Goal: Navigation & Orientation: Find specific page/section

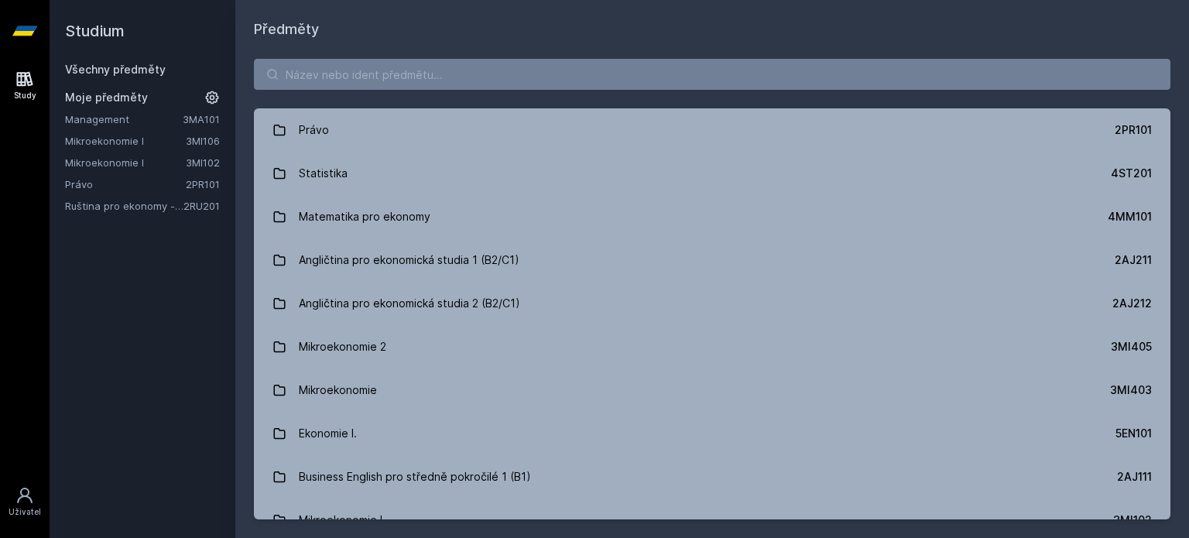
click at [130, 207] on link "Ruština pro ekonomy - pokročilá úroveň 1 (B2)" at bounding box center [124, 205] width 118 height 15
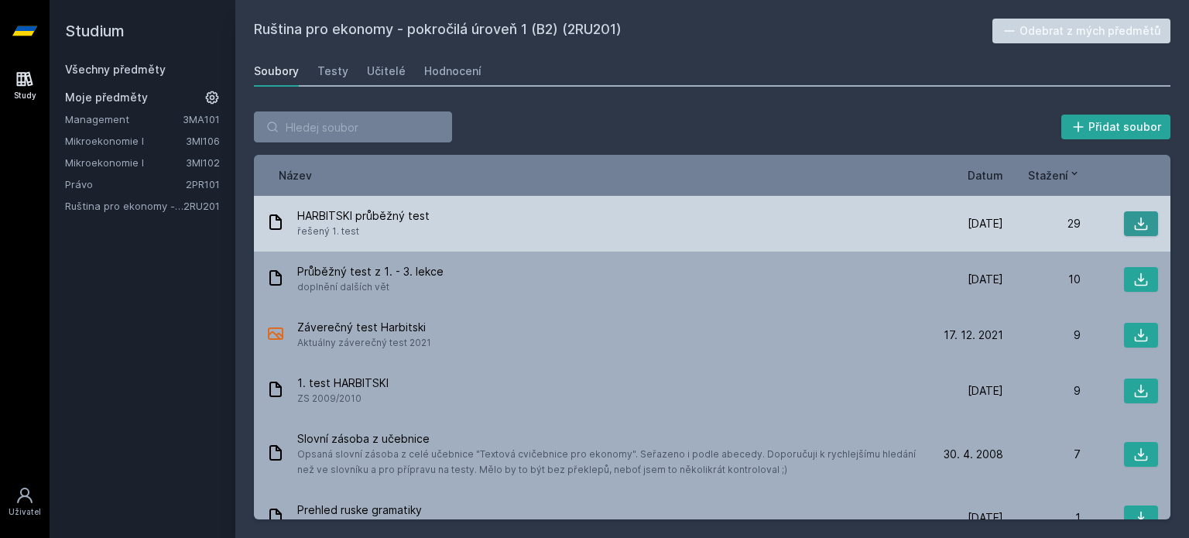
click at [1145, 218] on button at bounding box center [1141, 223] width 34 height 25
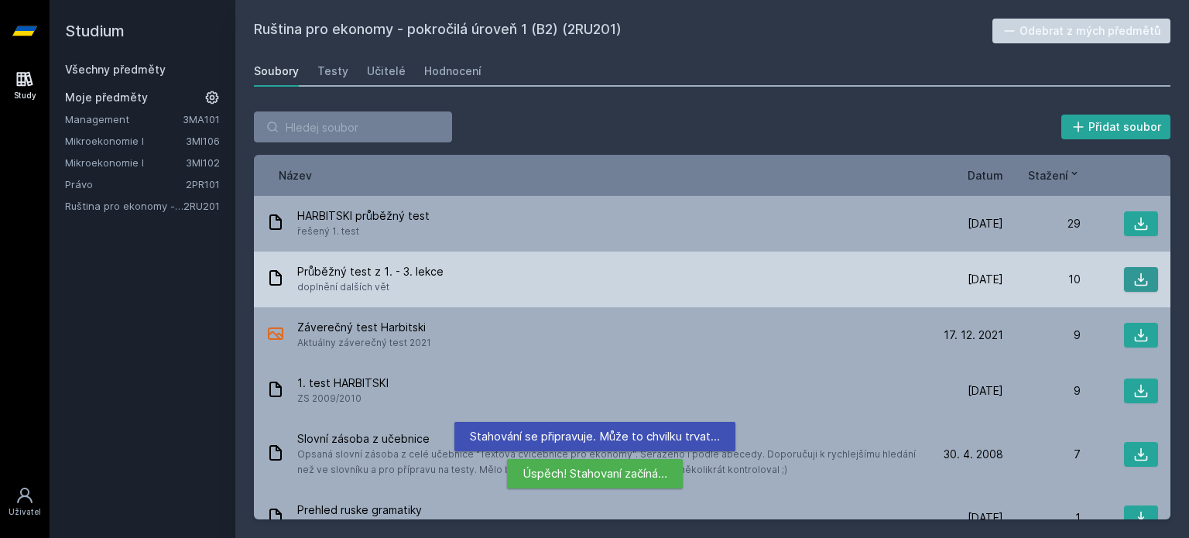
click at [1124, 272] on button at bounding box center [1141, 279] width 34 height 25
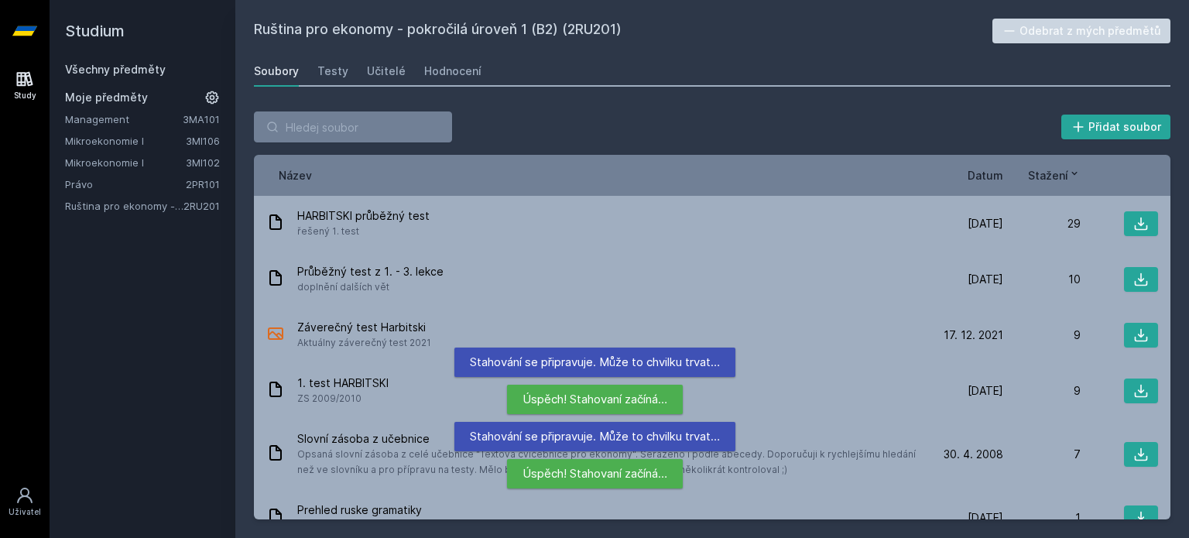
click at [1173, 465] on div "Přidat soubor Řazení: Název Datum Stažení Název Datum Stažení HARBITSKI průběžn…" at bounding box center [712, 315] width 954 height 445
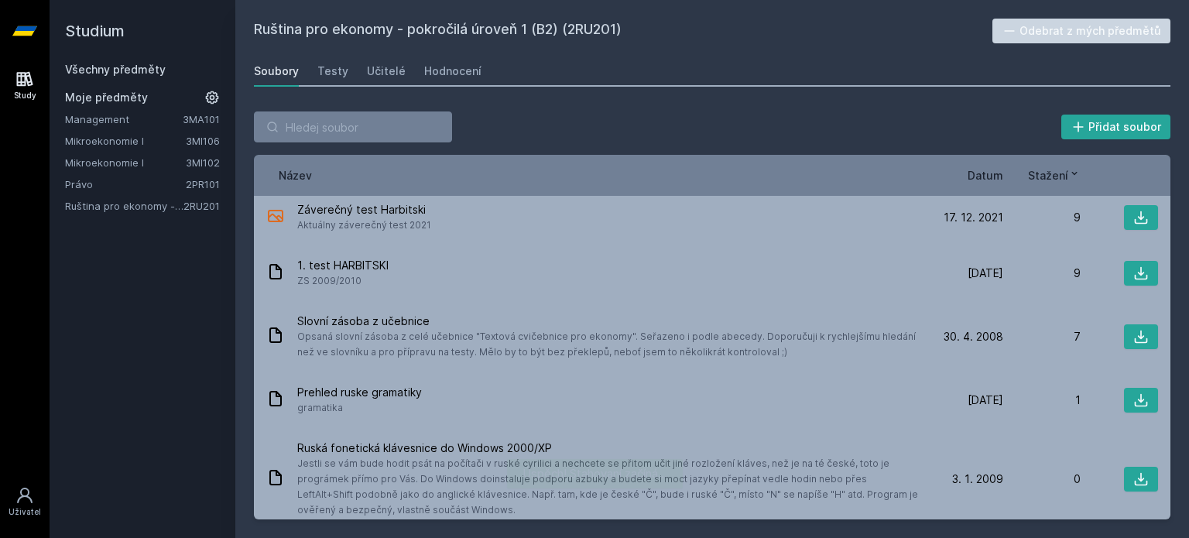
scroll to position [105, 0]
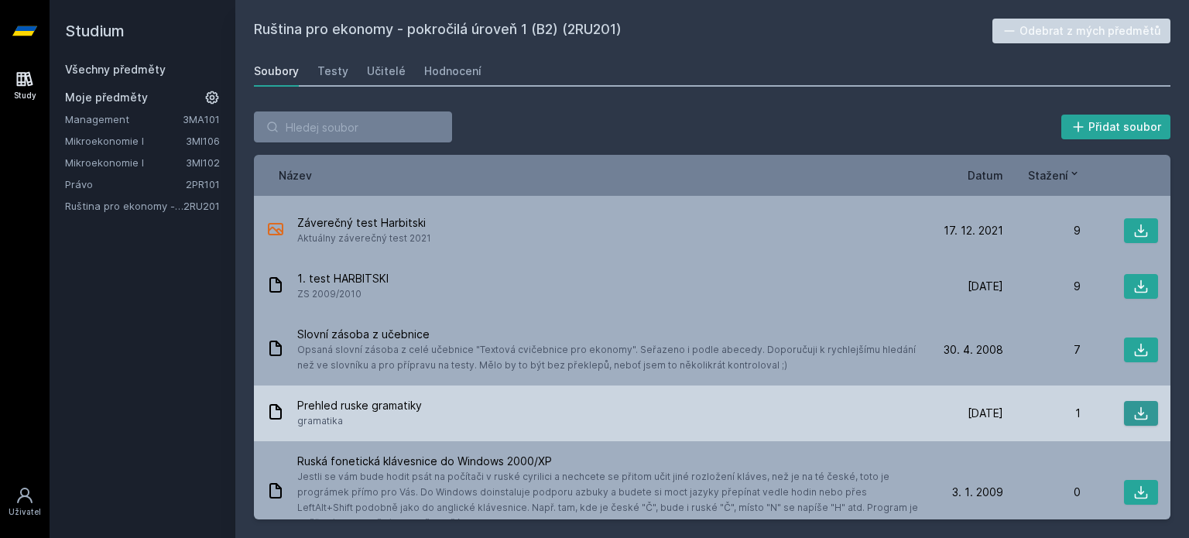
click at [1124, 413] on button at bounding box center [1141, 413] width 34 height 25
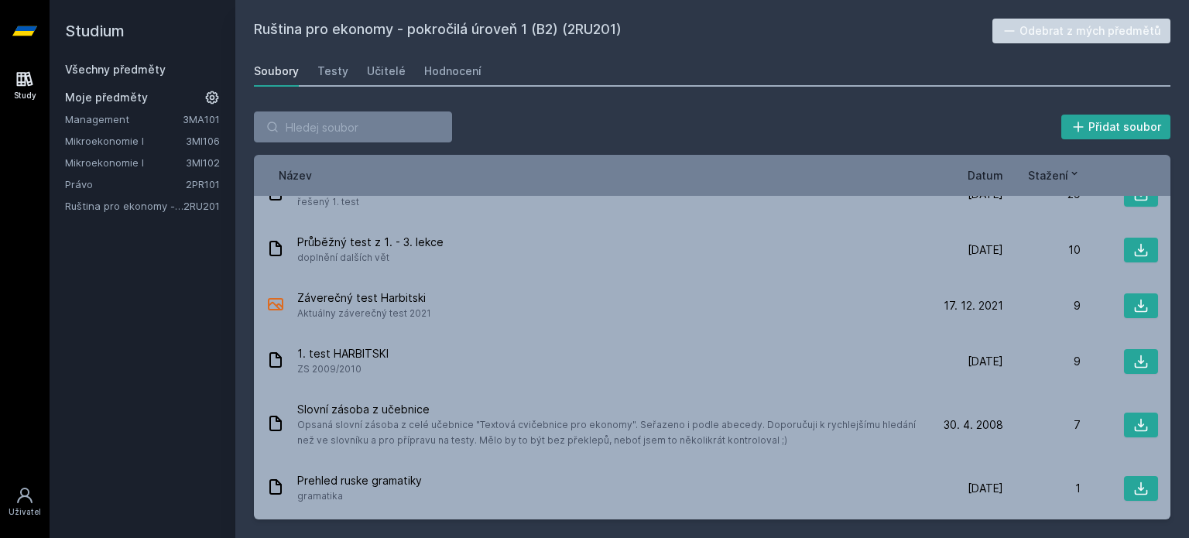
scroll to position [0, 0]
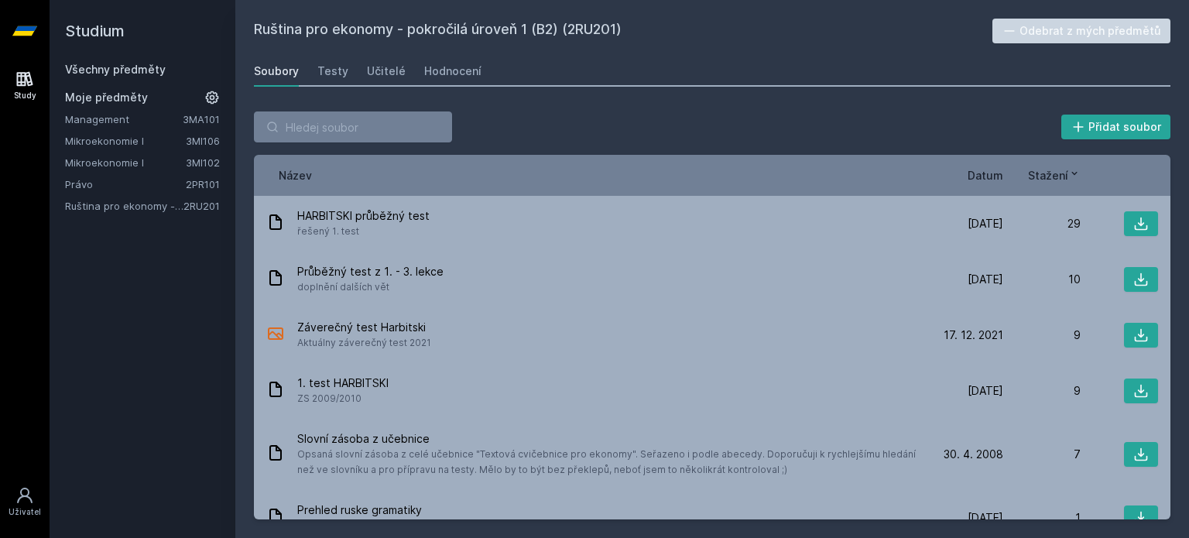
click at [806, 118] on div "Přidat soubor" at bounding box center [712, 126] width 917 height 31
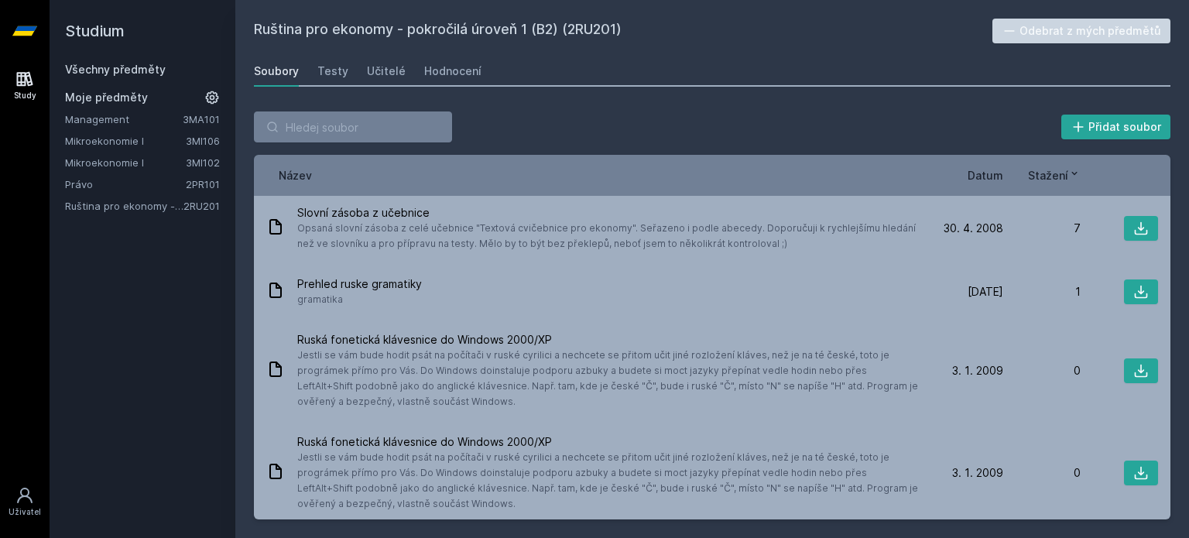
scroll to position [230, 0]
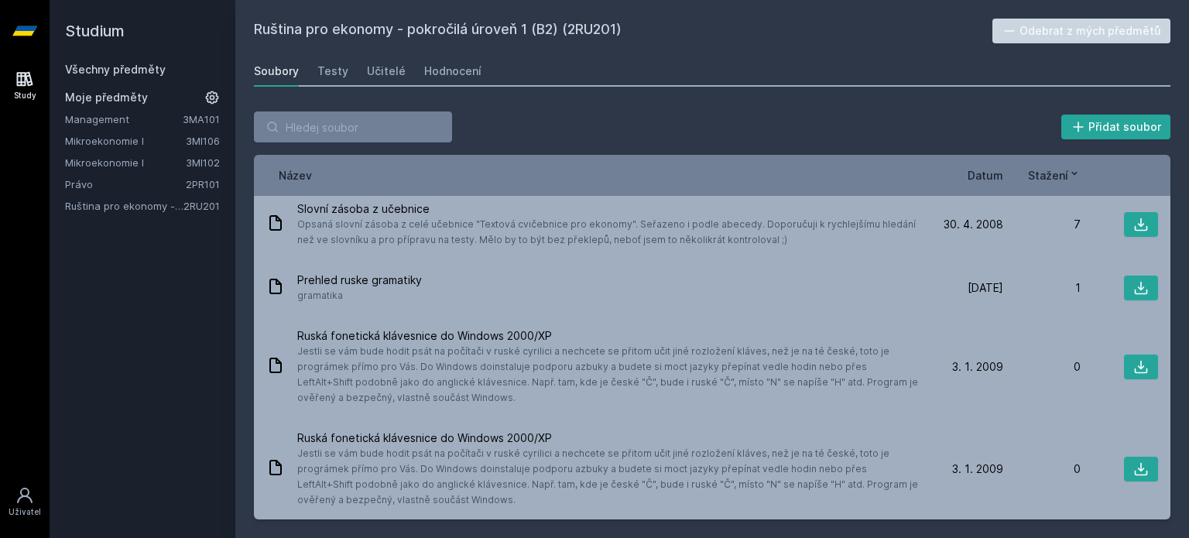
click at [1167, 194] on div "Název Datum Stažení" at bounding box center [712, 175] width 917 height 41
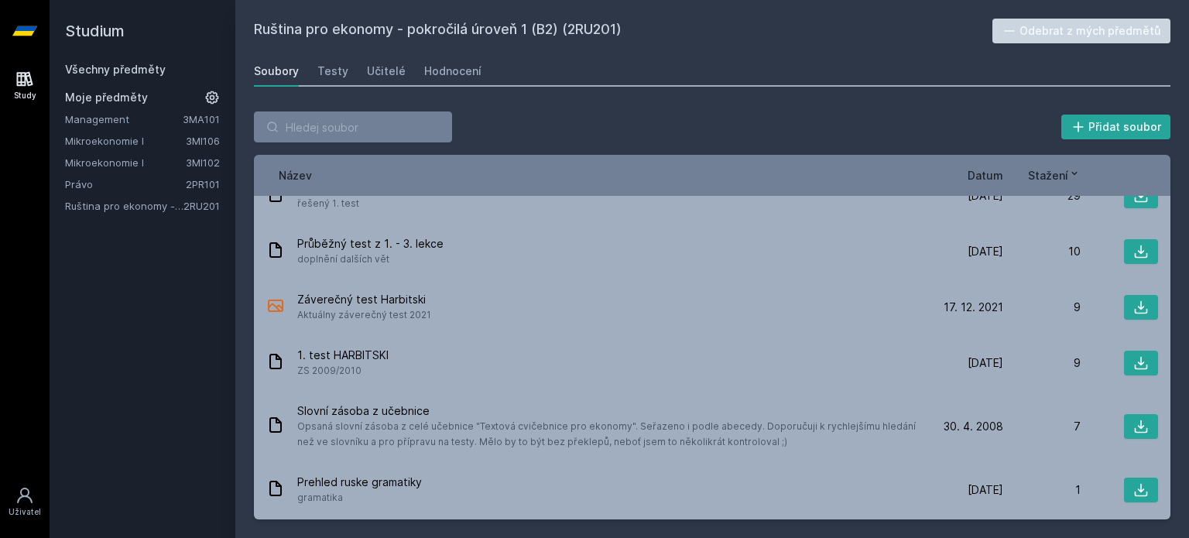
scroll to position [13, 0]
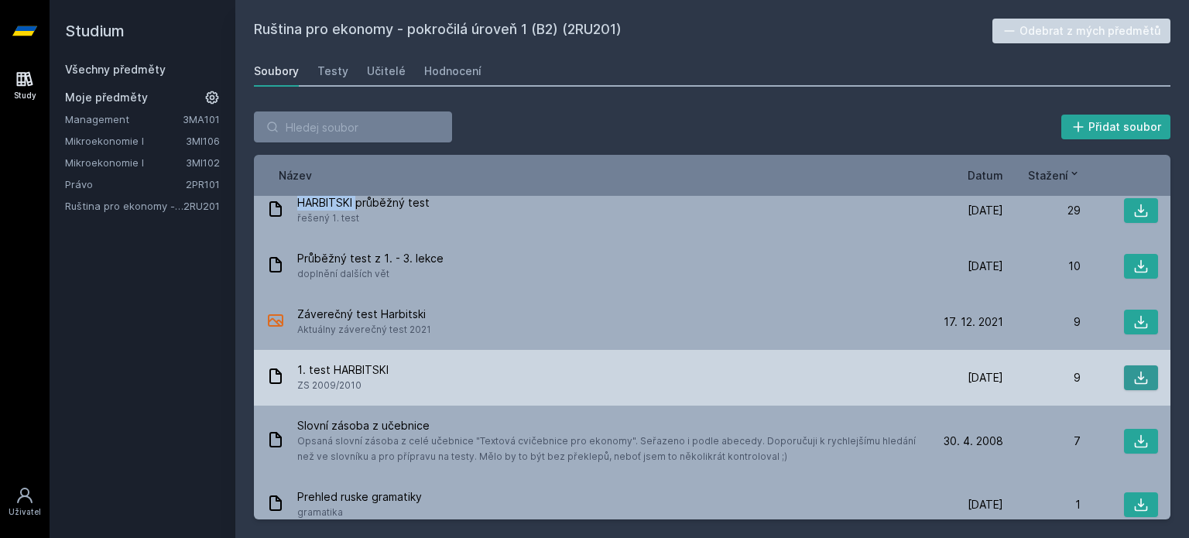
click at [1124, 371] on button at bounding box center [1141, 377] width 34 height 25
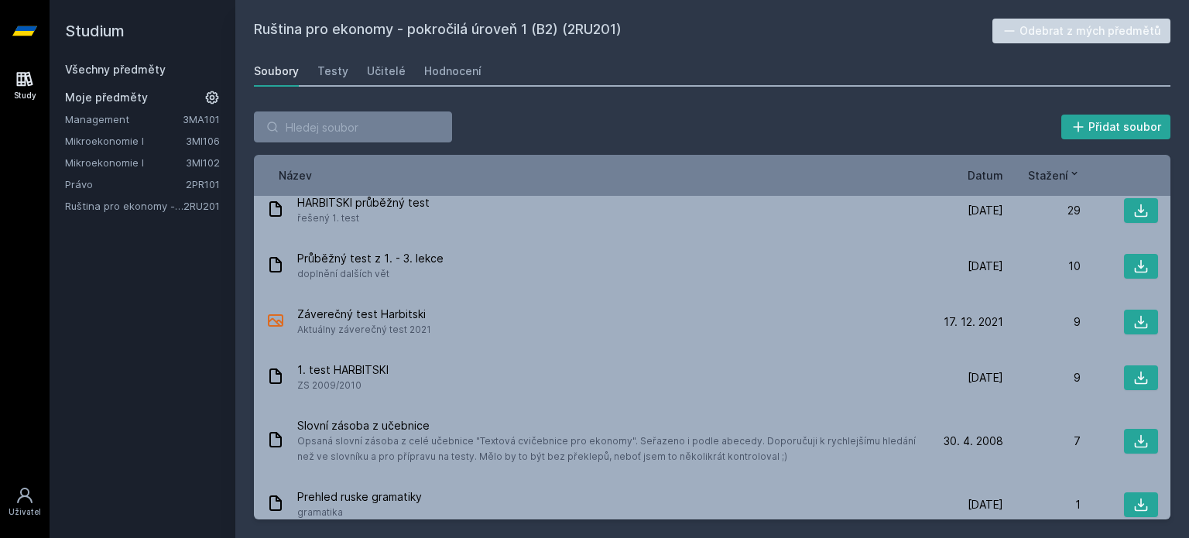
click at [864, 108] on div "Přidat soubor Řazení: Název Datum Stažení Název Datum Stažení HARBITSKI průběžn…" at bounding box center [712, 315] width 954 height 445
click at [331, 77] on div "Testy" at bounding box center [332, 70] width 31 height 15
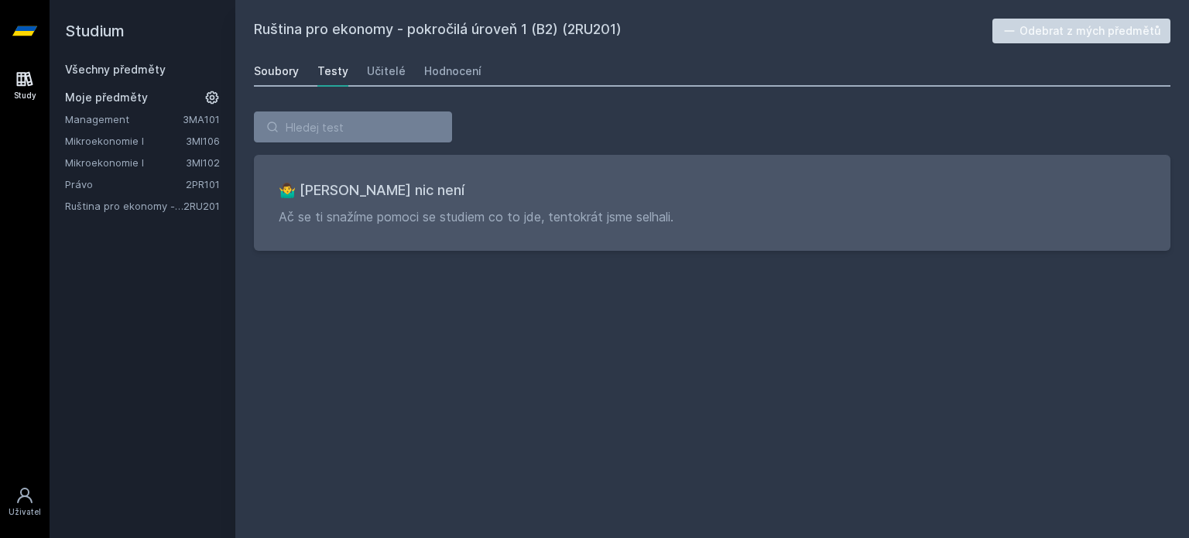
click at [268, 81] on link "Soubory" at bounding box center [276, 71] width 45 height 31
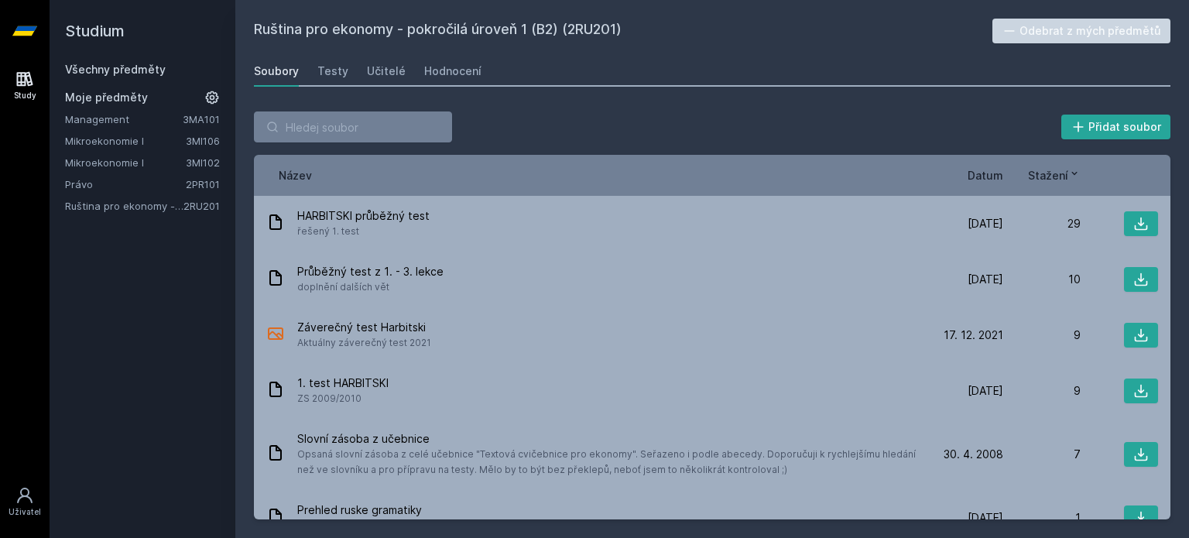
click at [111, 177] on link "Právo" at bounding box center [125, 184] width 121 height 15
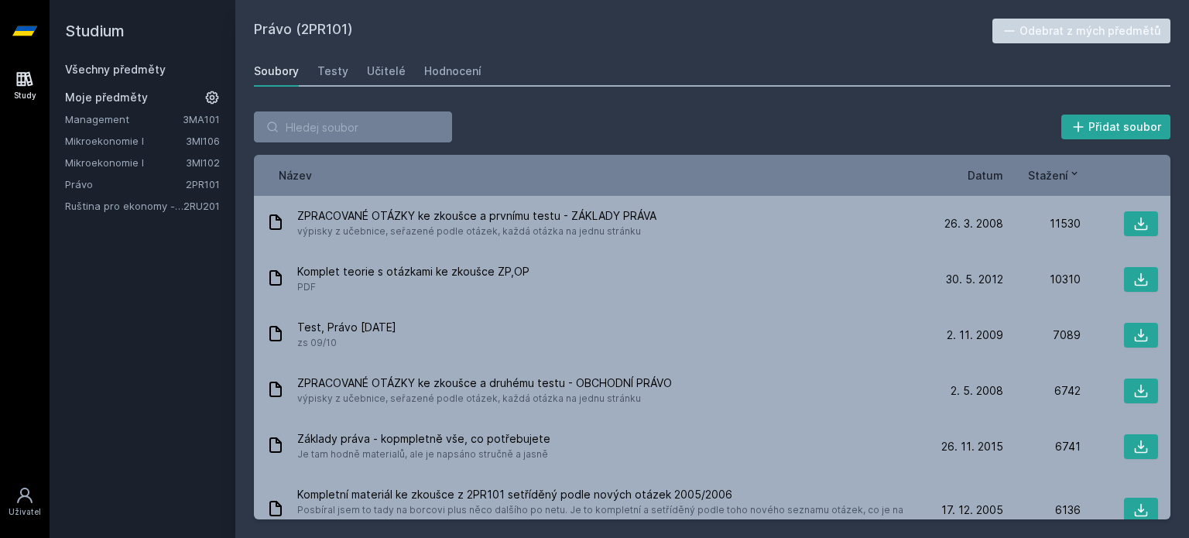
click at [111, 177] on link "Právo" at bounding box center [125, 184] width 121 height 15
click at [84, 188] on link "Právo" at bounding box center [125, 184] width 121 height 15
click at [627, 153] on div "Přidat soubor Řazení: Název Datum Stažení Název Datum Stažení ZPRACOVANÉ OTÁZKY…" at bounding box center [712, 315] width 917 height 408
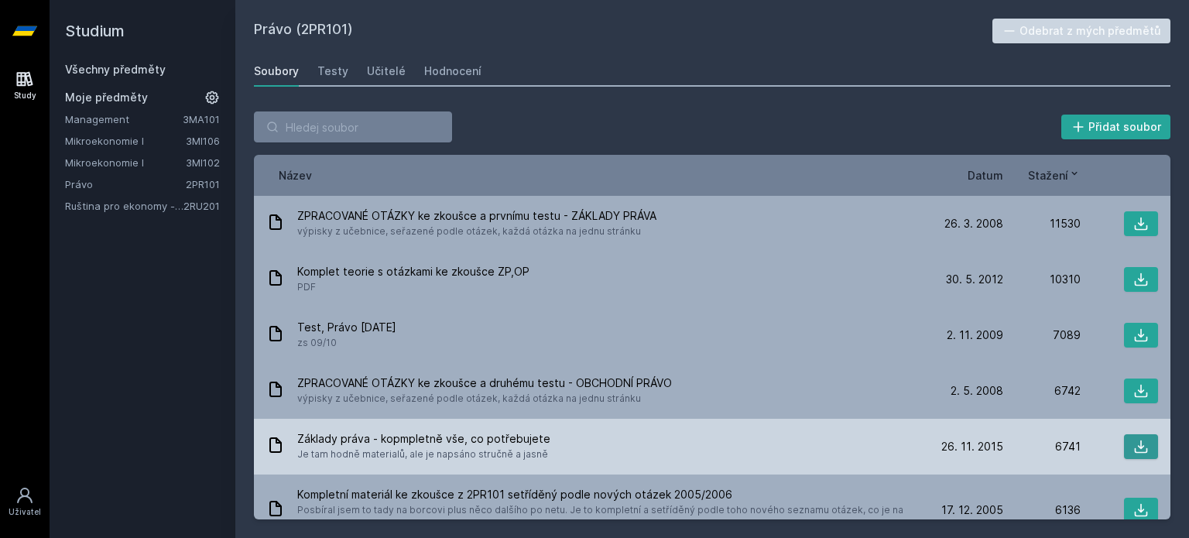
click at [1135, 447] on icon at bounding box center [1141, 446] width 13 height 13
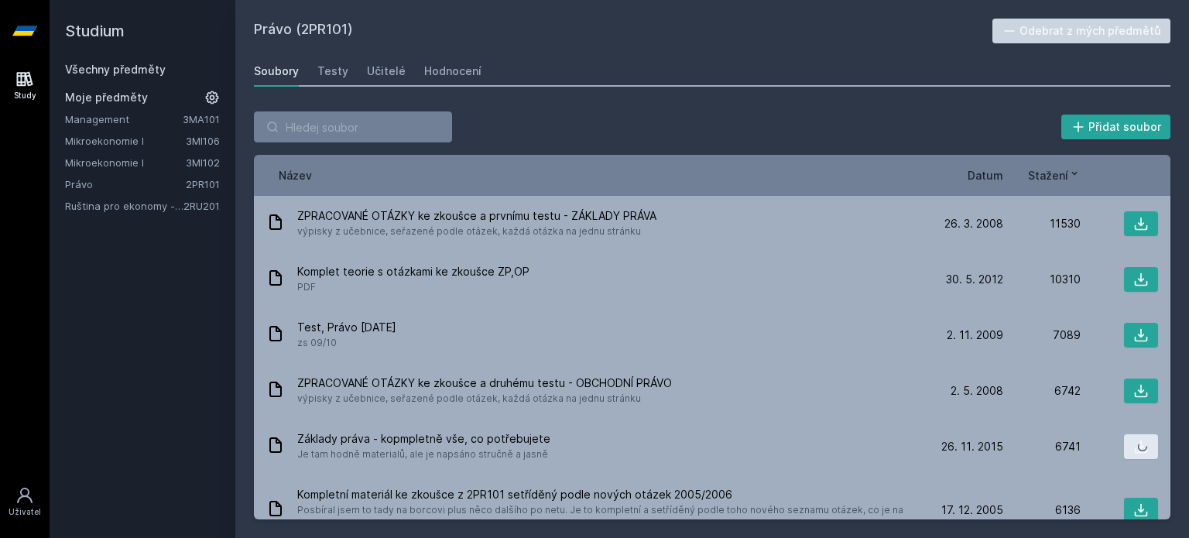
click at [808, 116] on div "Přidat soubor" at bounding box center [712, 126] width 917 height 31
click at [743, 95] on div "Přidat soubor Řazení: Název Datum Stažení Název Datum Stažení ZPRACOVANÉ OTÁZKY…" at bounding box center [712, 315] width 954 height 445
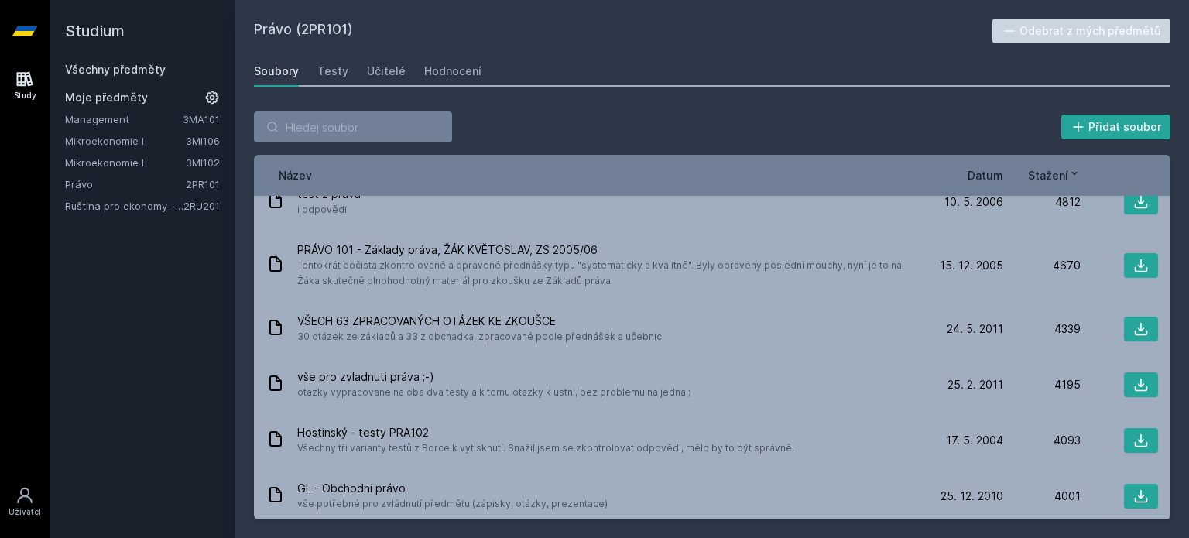
scroll to position [644, 0]
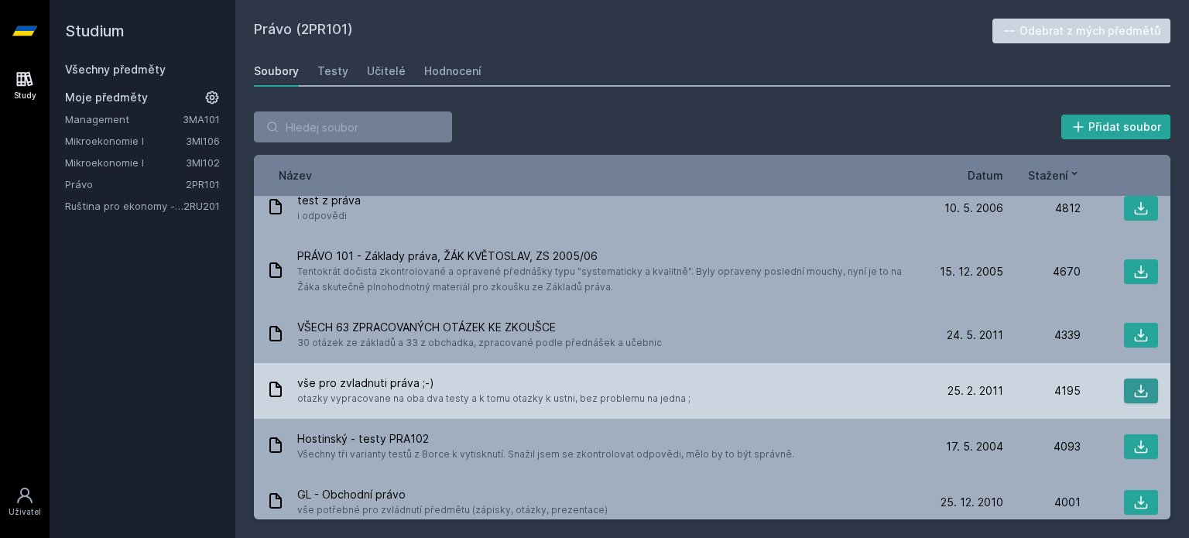
click at [1133, 386] on icon at bounding box center [1140, 390] width 15 height 15
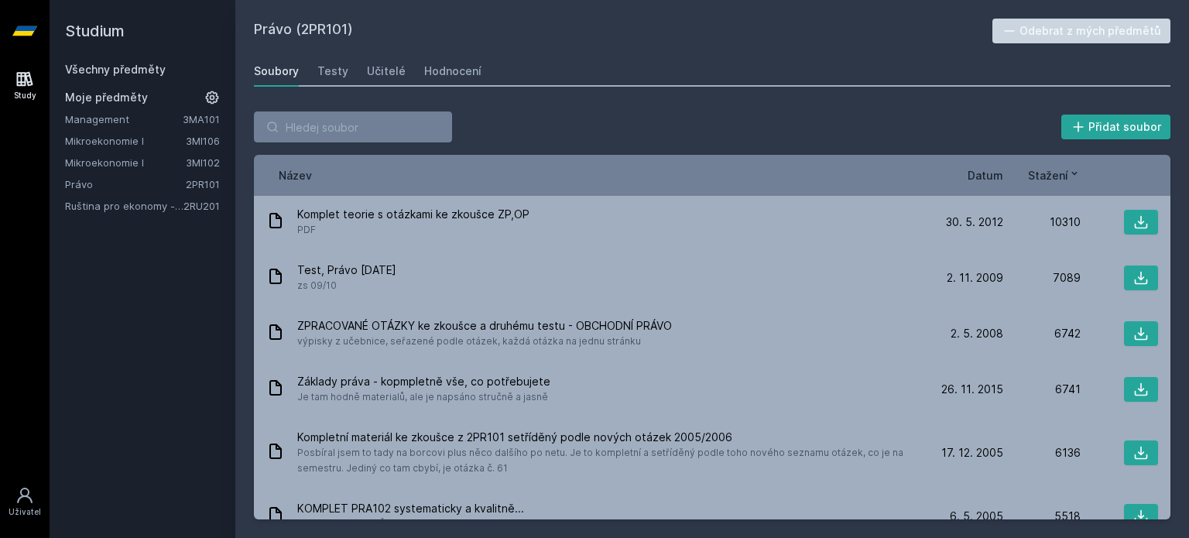
scroll to position [46, 0]
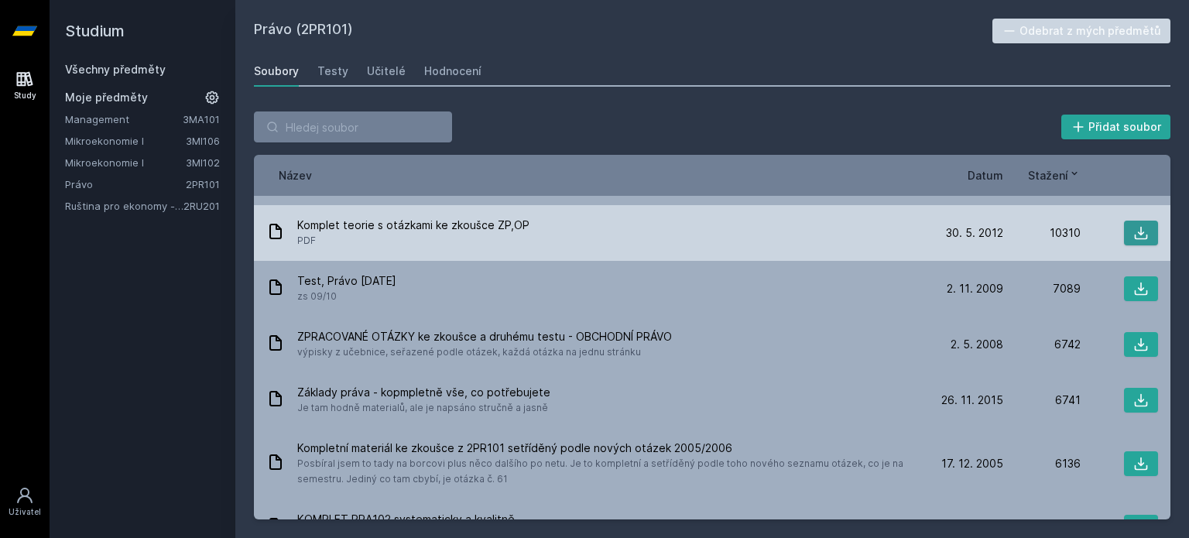
click at [1139, 239] on icon at bounding box center [1140, 232] width 15 height 15
